Goal: Find specific page/section: Find specific page/section

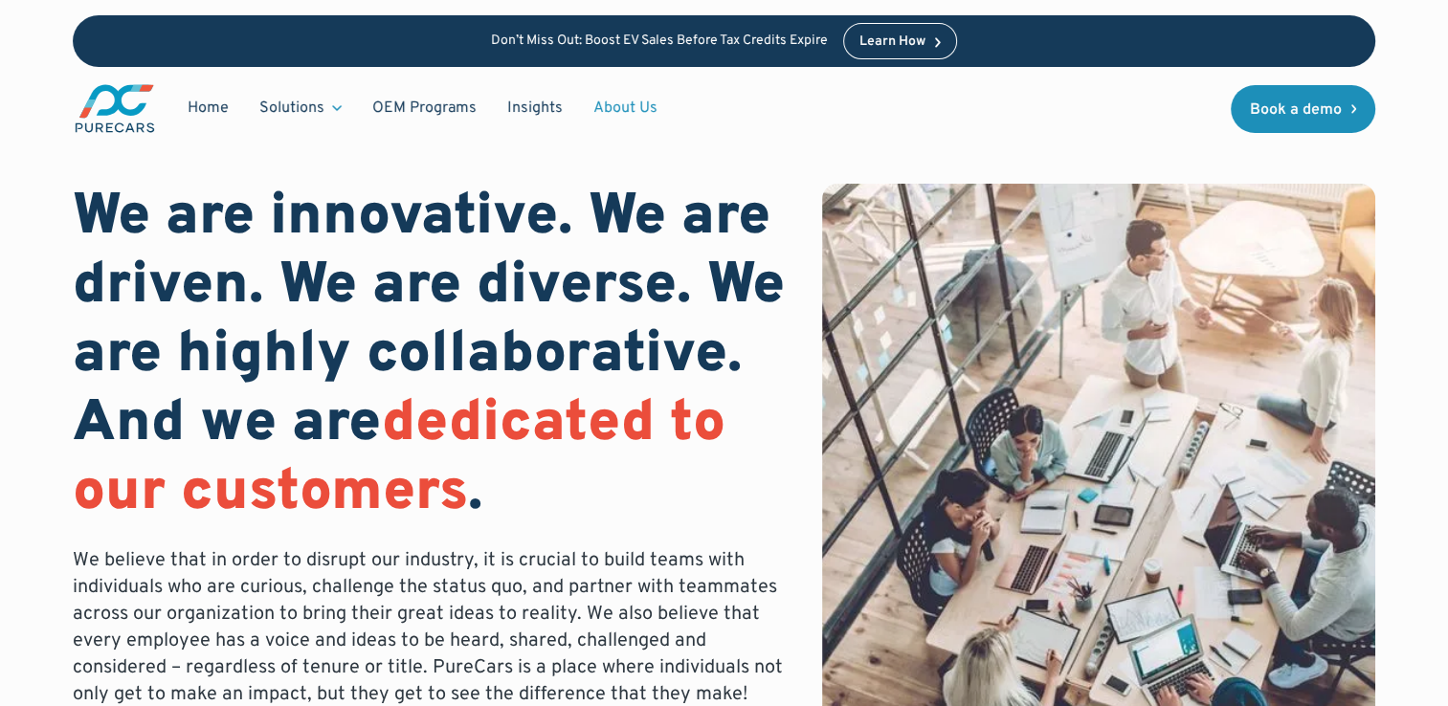
click at [637, 113] on link "About Us" at bounding box center [625, 108] width 95 height 36
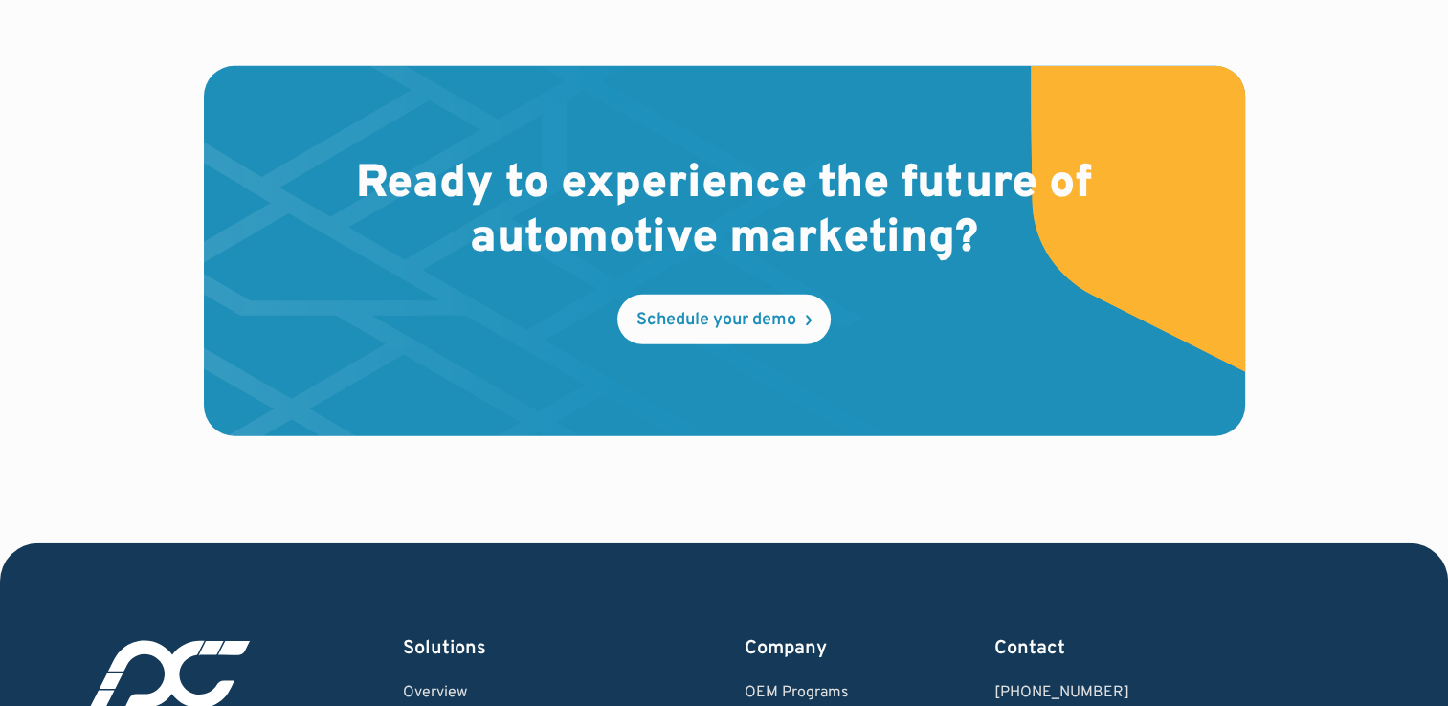
scroll to position [5650, 0]
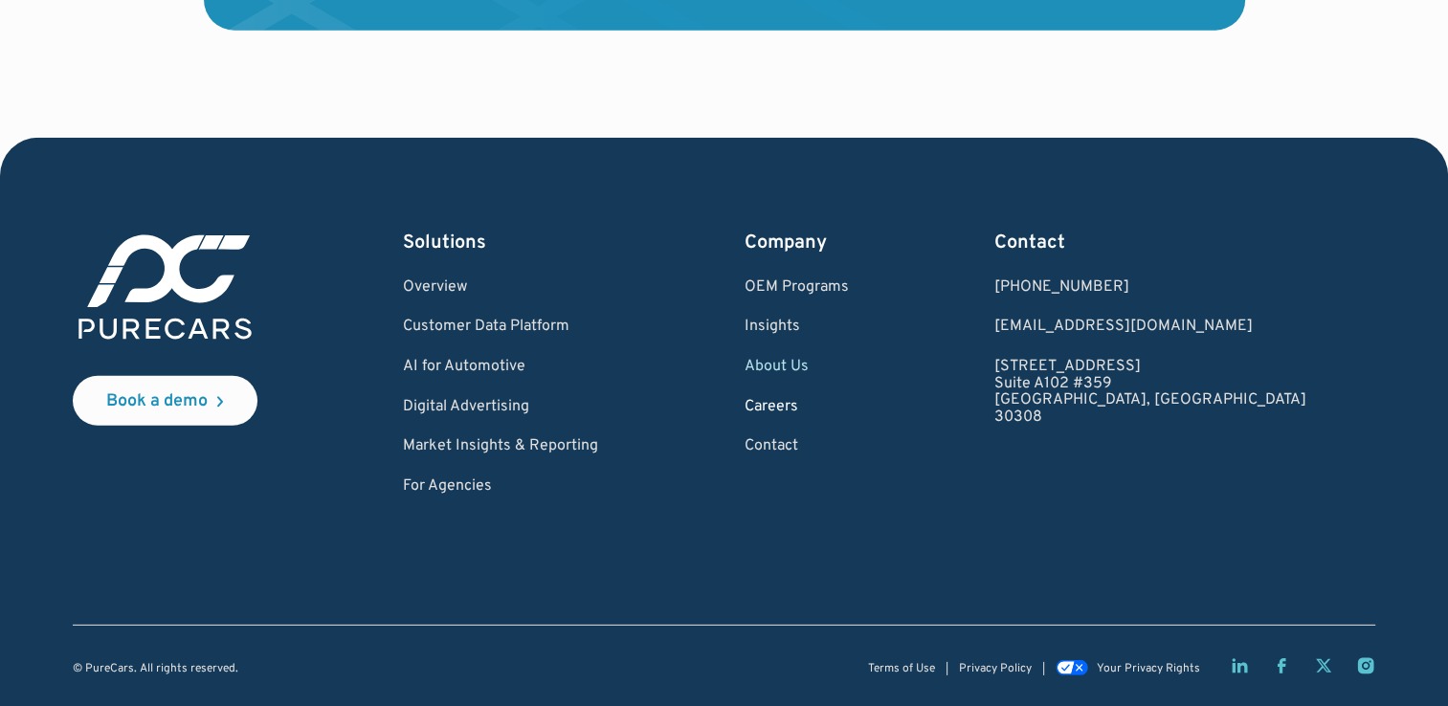
click at [848, 405] on link "Careers" at bounding box center [796, 407] width 104 height 17
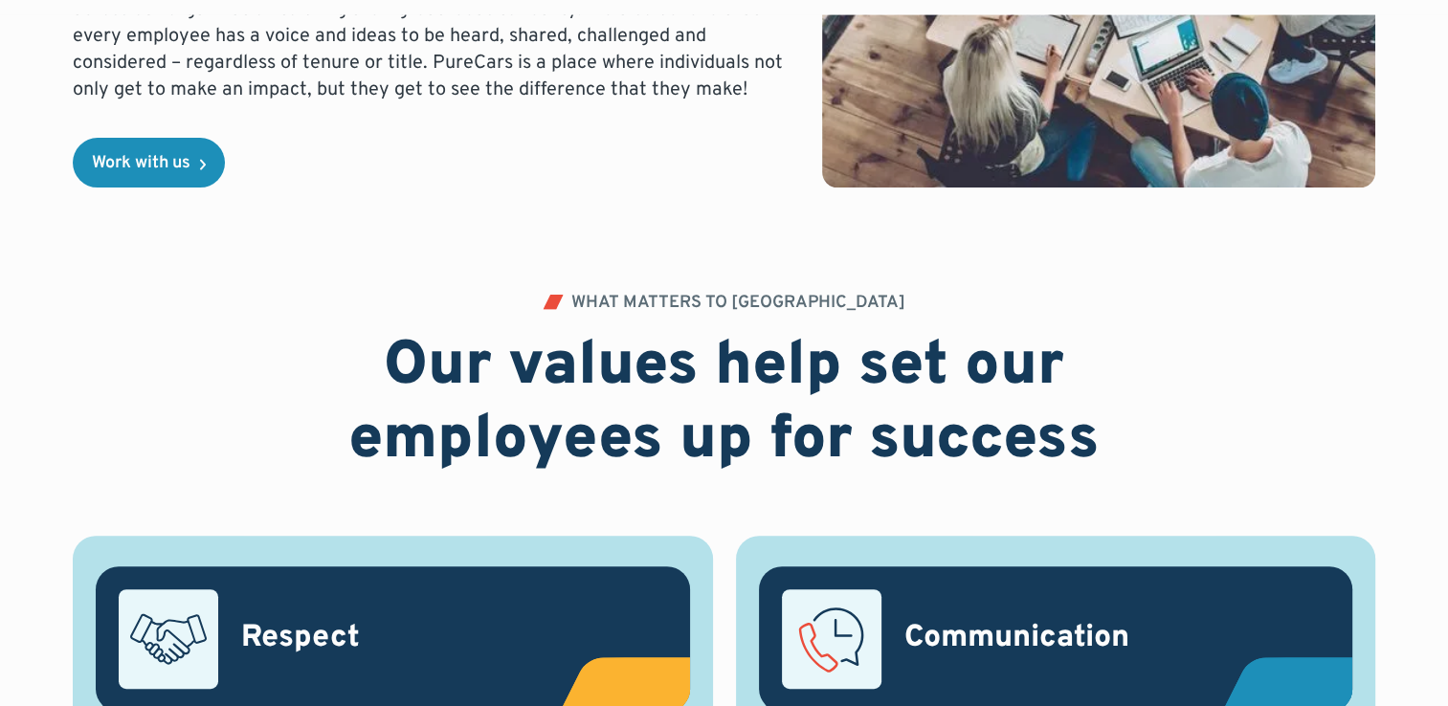
scroll to position [597, 0]
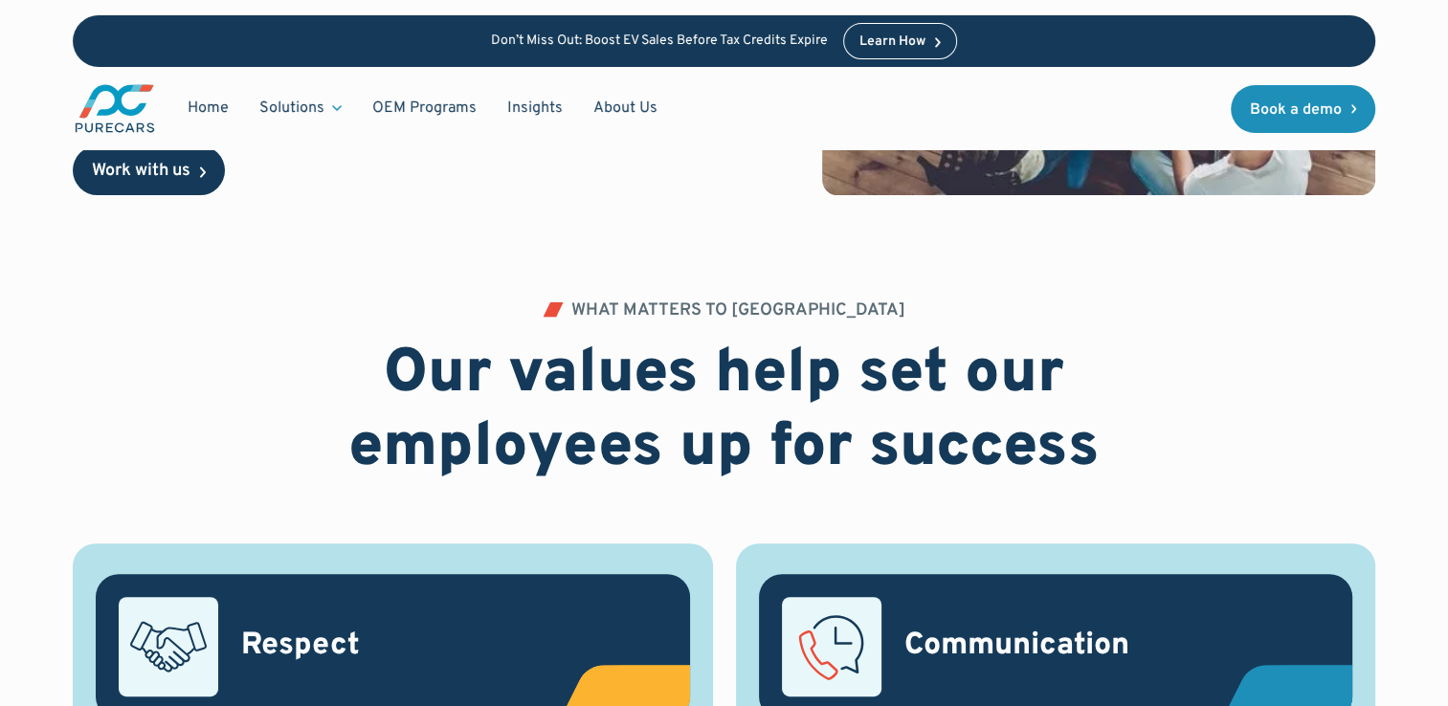
click at [125, 190] on link "Work with us" at bounding box center [149, 170] width 152 height 50
